Goal: Task Accomplishment & Management: Manage account settings

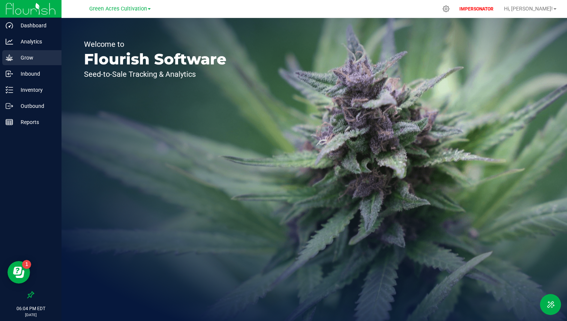
click at [38, 57] on p "Grow" at bounding box center [35, 57] width 45 height 9
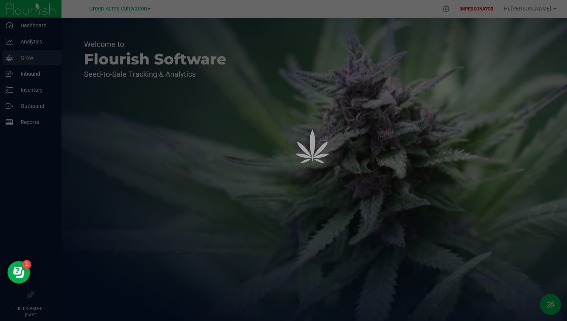
click at [38, 57] on div at bounding box center [283, 160] width 567 height 321
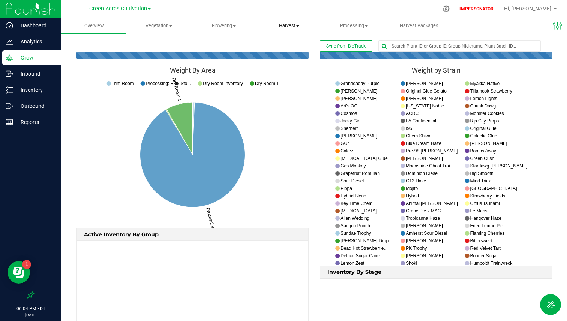
click at [283, 22] on uib-tab-heading "Harvest Harvests Harvested plants" at bounding box center [289, 25] width 64 height 15
click at [281, 43] on span "Harvests" at bounding box center [277, 45] width 42 height 6
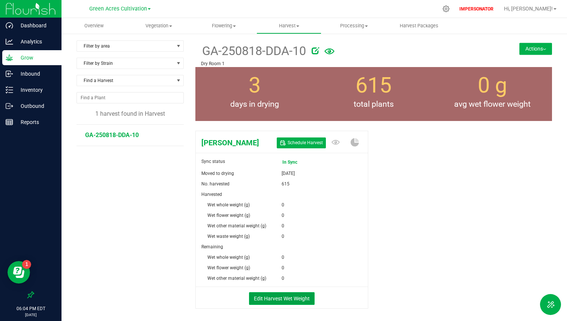
click at [268, 296] on button "Edit Harvest Wet Weight" at bounding box center [282, 298] width 66 height 13
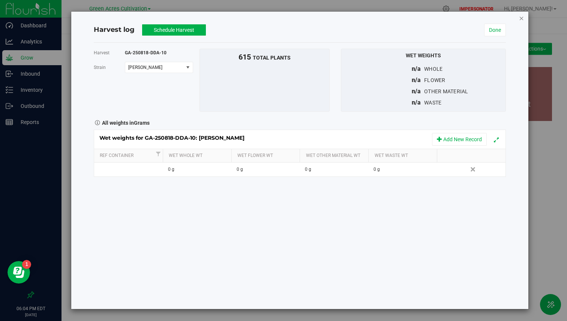
click at [522, 18] on icon "button" at bounding box center [521, 17] width 5 height 9
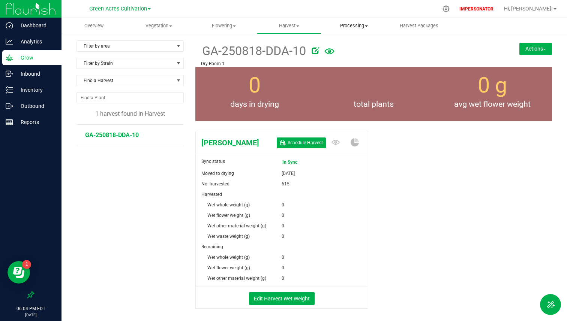
click at [356, 24] on span "Processing" at bounding box center [353, 25] width 64 height 7
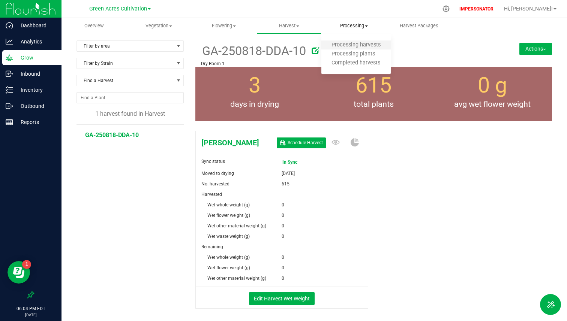
click at [347, 49] on li "Processing harvests" at bounding box center [355, 45] width 69 height 9
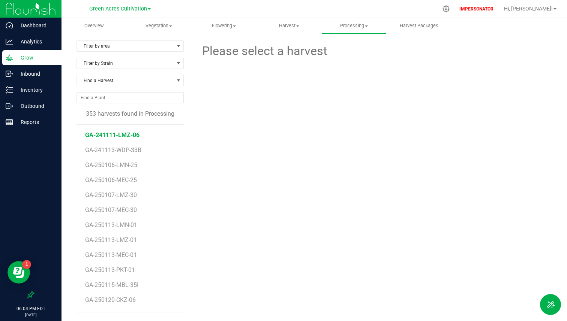
click at [129, 137] on span "GA-241111-LMZ-06" at bounding box center [112, 135] width 54 height 7
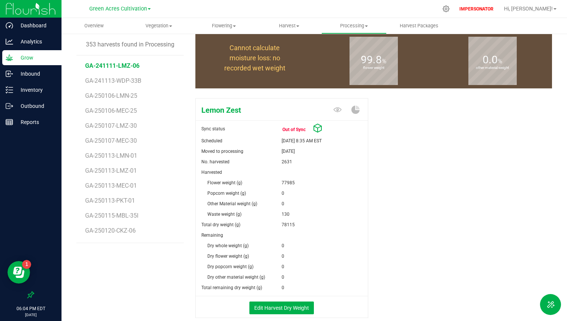
scroll to position [76, 0]
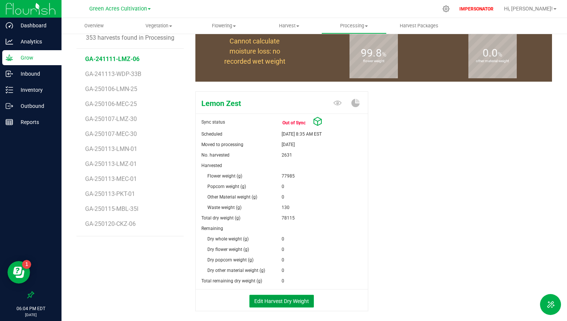
click at [286, 295] on button "Edit Harvest Dry Weight" at bounding box center [281, 301] width 64 height 13
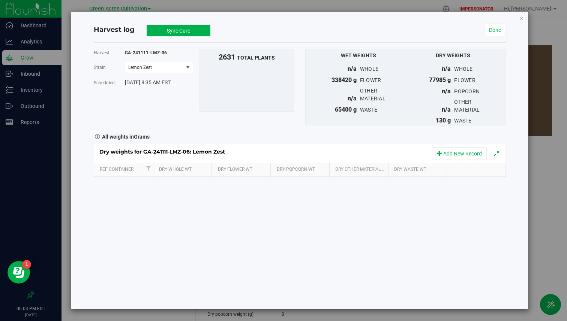
scroll to position [76, 0]
